Goal: Information Seeking & Learning: Learn about a topic

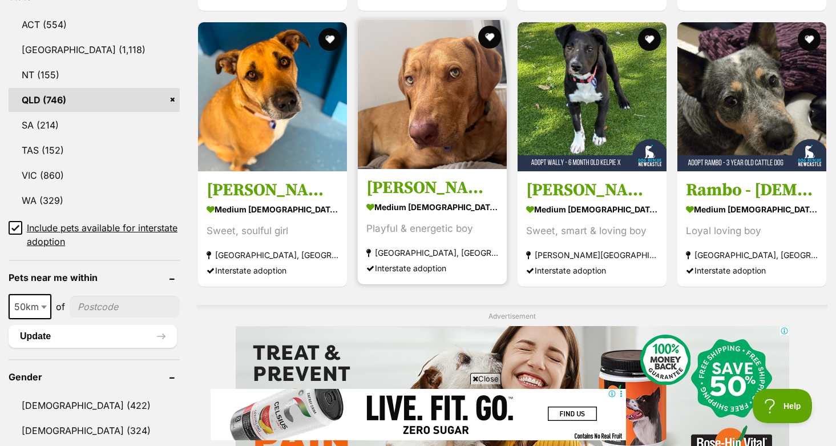
scroll to position [626, 0]
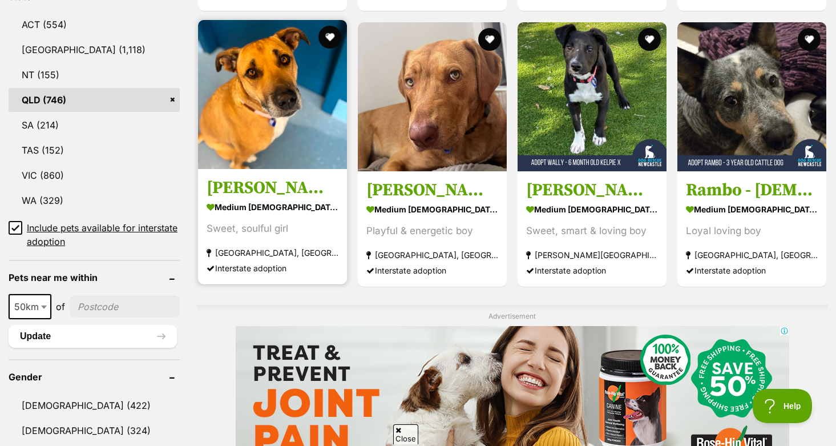
click at [330, 114] on img at bounding box center [272, 94] width 149 height 149
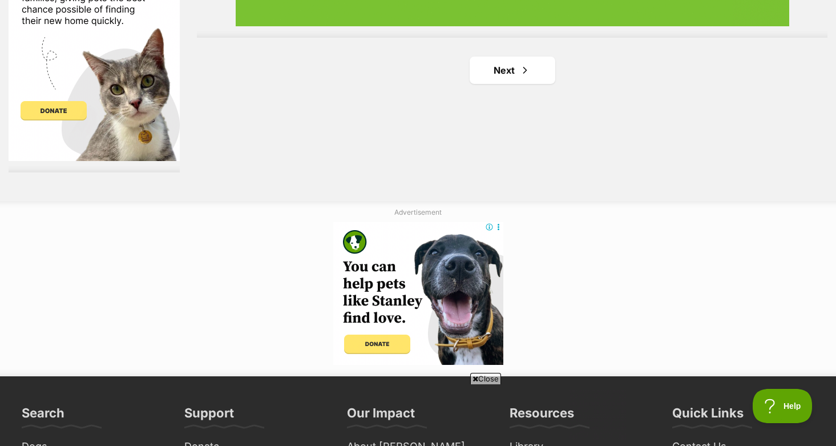
scroll to position [2214, 0]
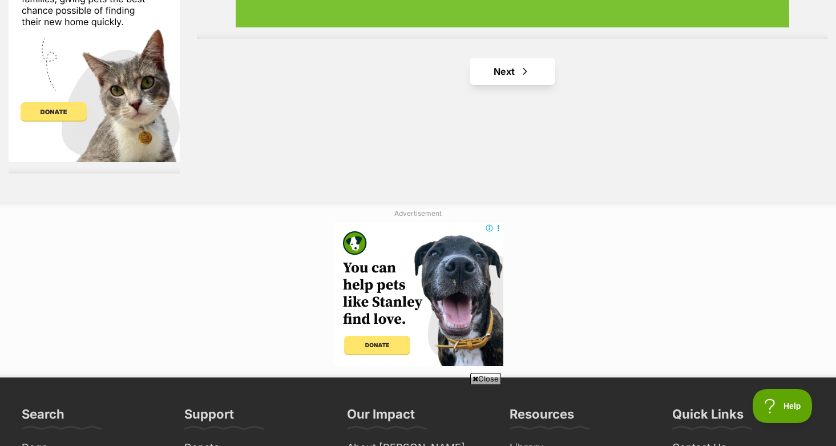
click at [496, 75] on link "Next" at bounding box center [513, 71] width 86 height 27
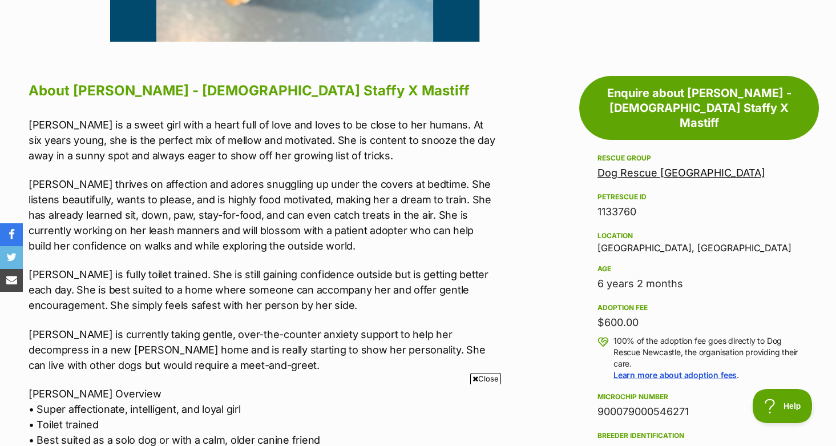
scroll to position [610, 0]
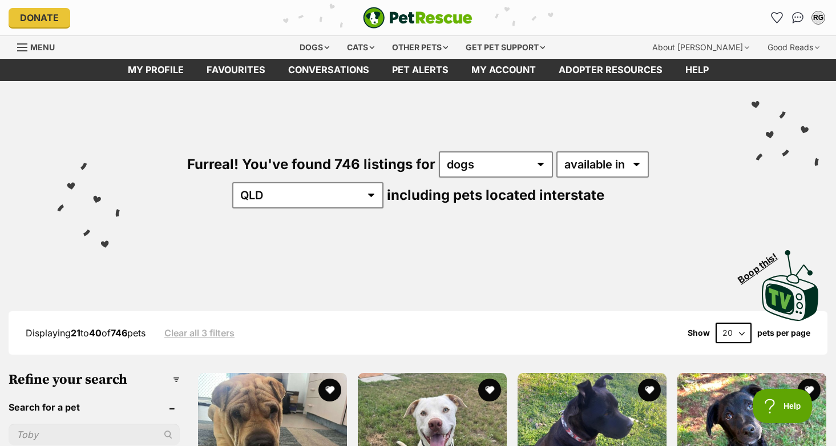
click at [441, 22] on img "PetRescue" at bounding box center [418, 18] width 110 height 22
